Goal: Information Seeking & Learning: Check status

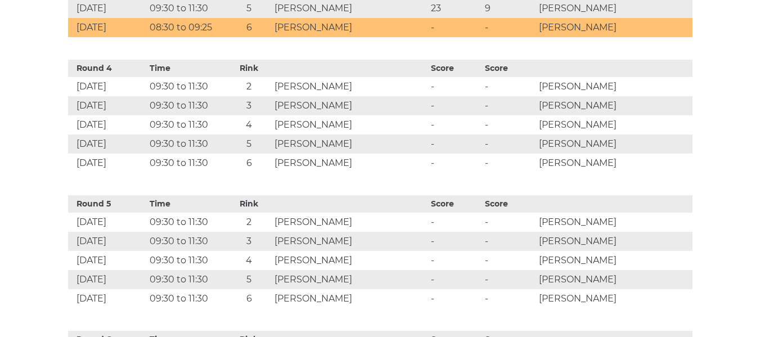
scroll to position [843, 0]
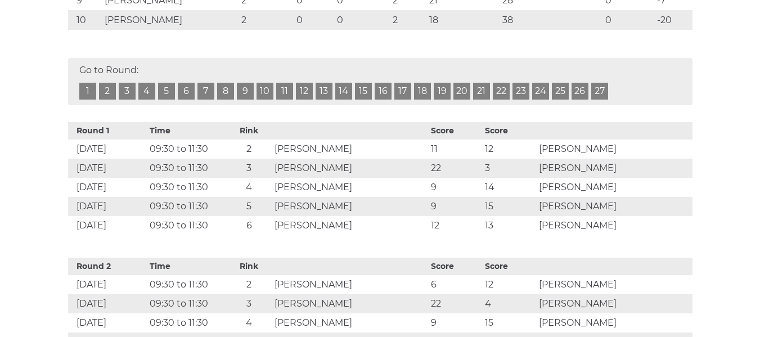
scroll to position [478, 0]
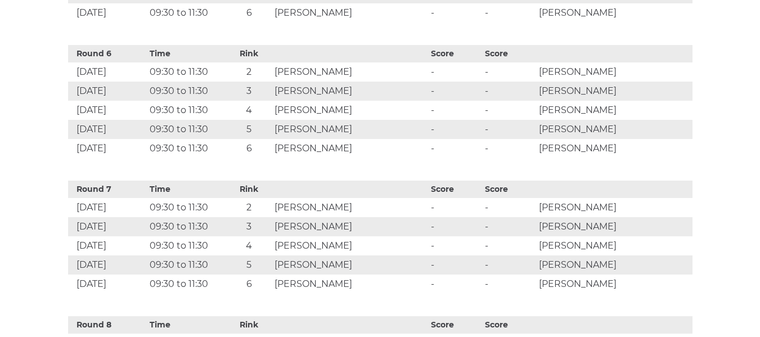
scroll to position [1153, 0]
